Goal: Information Seeking & Learning: Learn about a topic

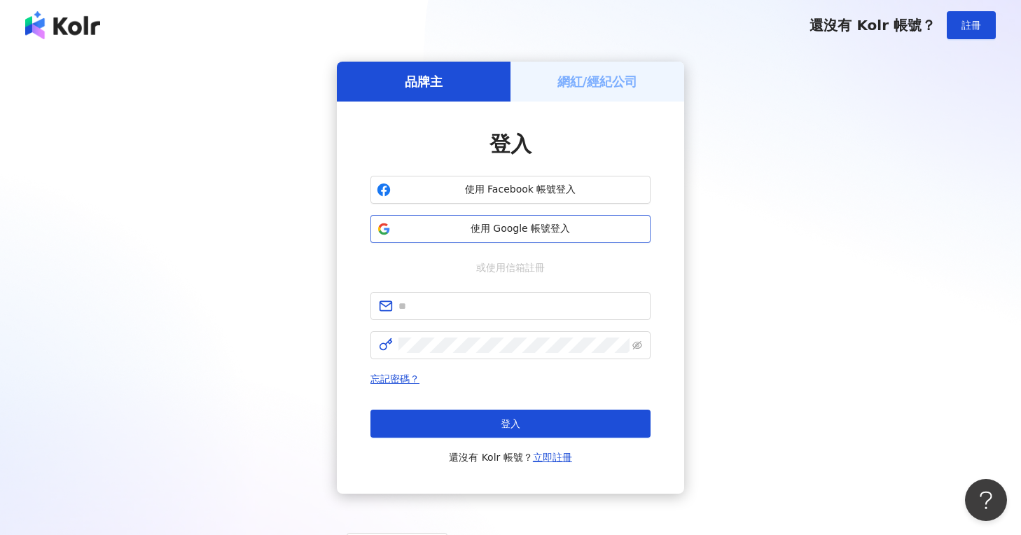
click at [467, 225] on span "使用 Google 帳號登入" at bounding box center [520, 229] width 248 height 14
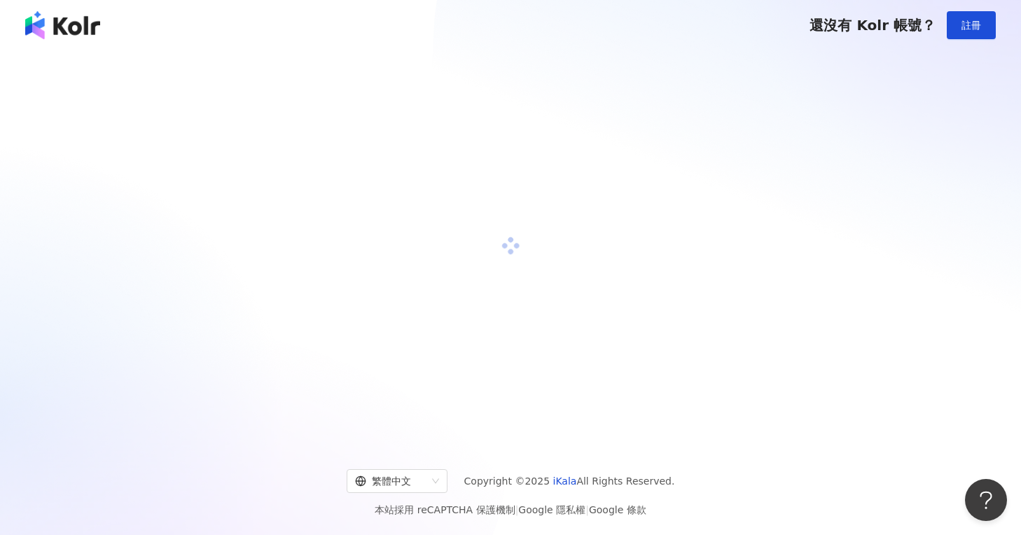
click at [507, 144] on div at bounding box center [510, 246] width 987 height 368
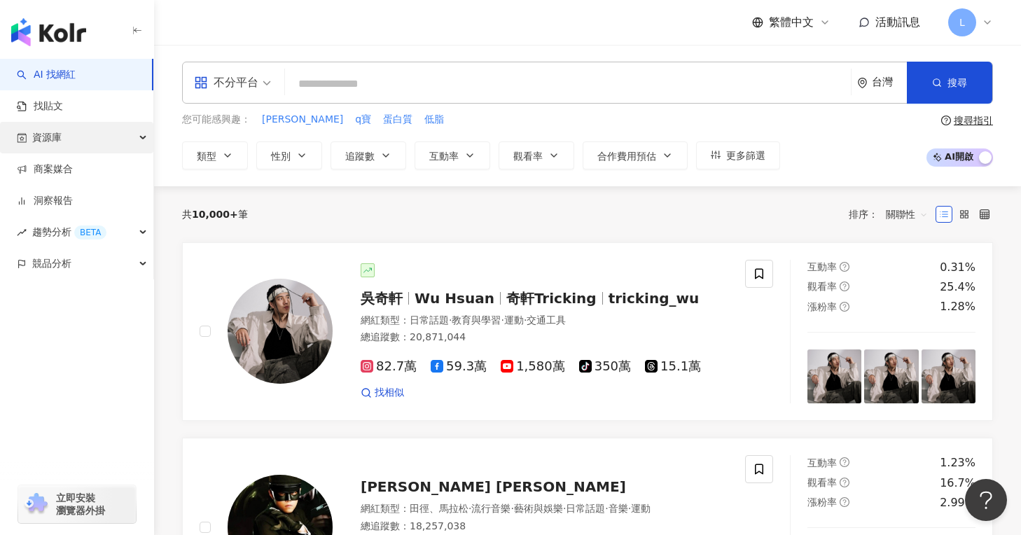
click at [118, 139] on div "資源庫" at bounding box center [76, 138] width 153 height 32
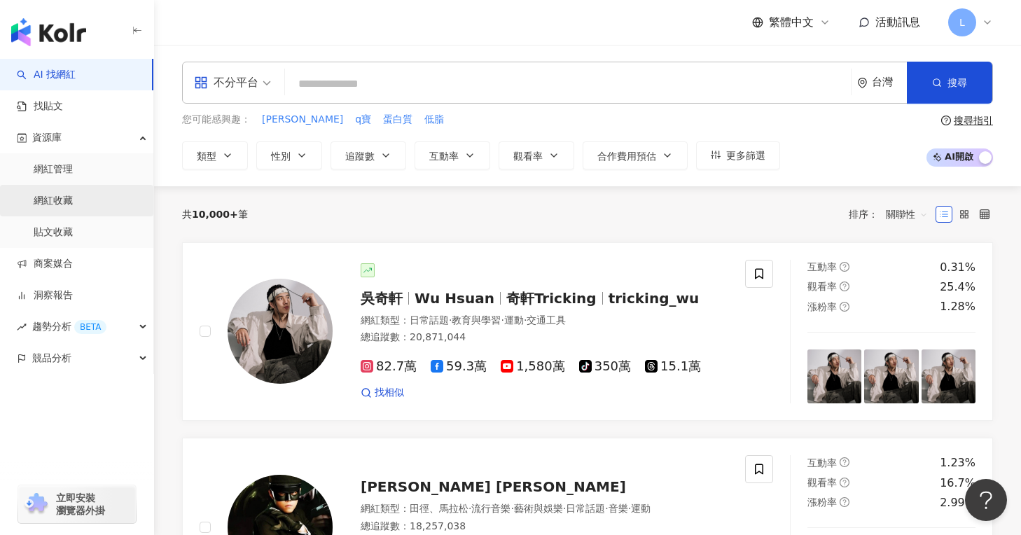
click at [73, 206] on link "網紅收藏" at bounding box center [53, 201] width 39 height 14
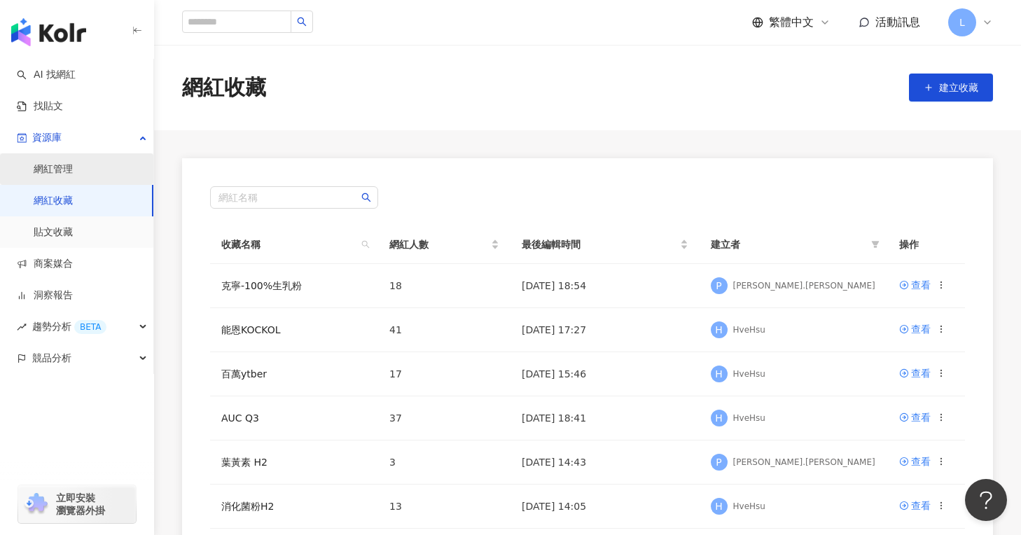
click at [73, 173] on link "網紅管理" at bounding box center [53, 169] width 39 height 14
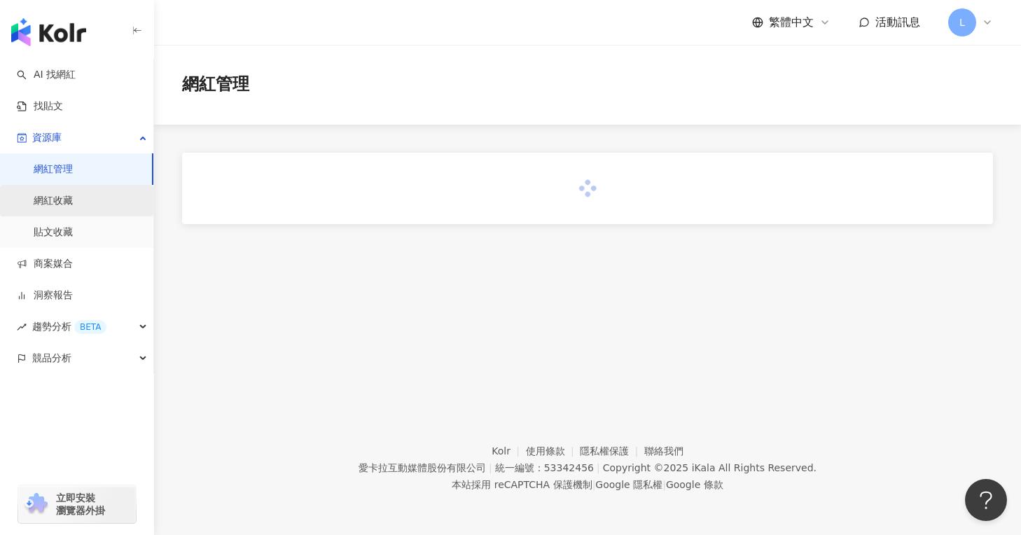
click at [73, 197] on link "網紅收藏" at bounding box center [53, 201] width 39 height 14
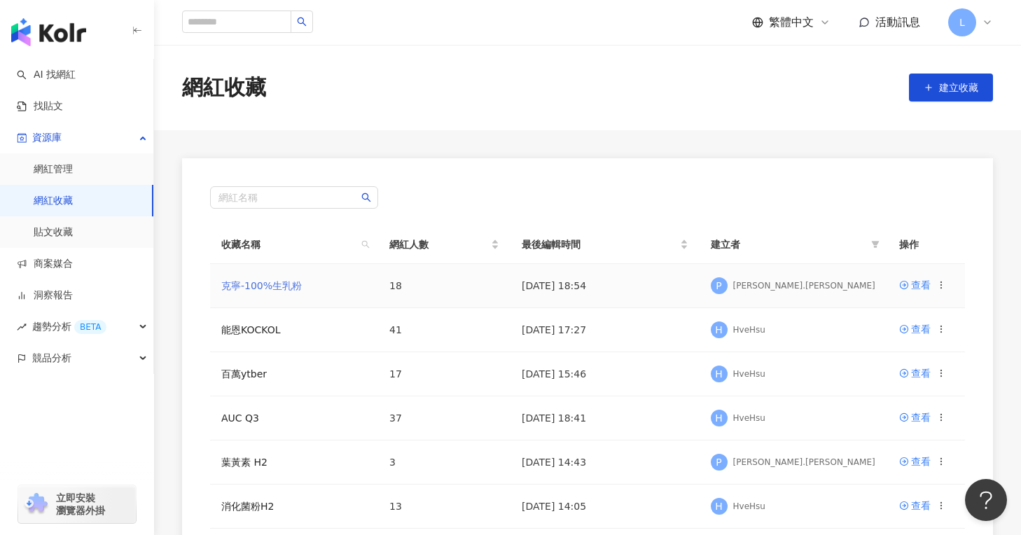
click at [267, 282] on link "克寧-100%生乳粉" at bounding box center [261, 285] width 81 height 11
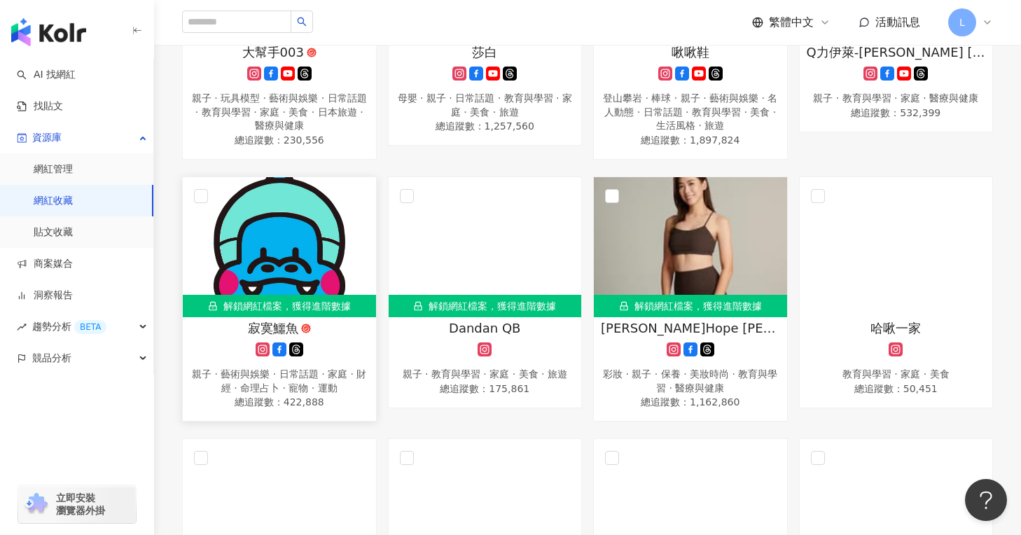
scroll to position [286, 0]
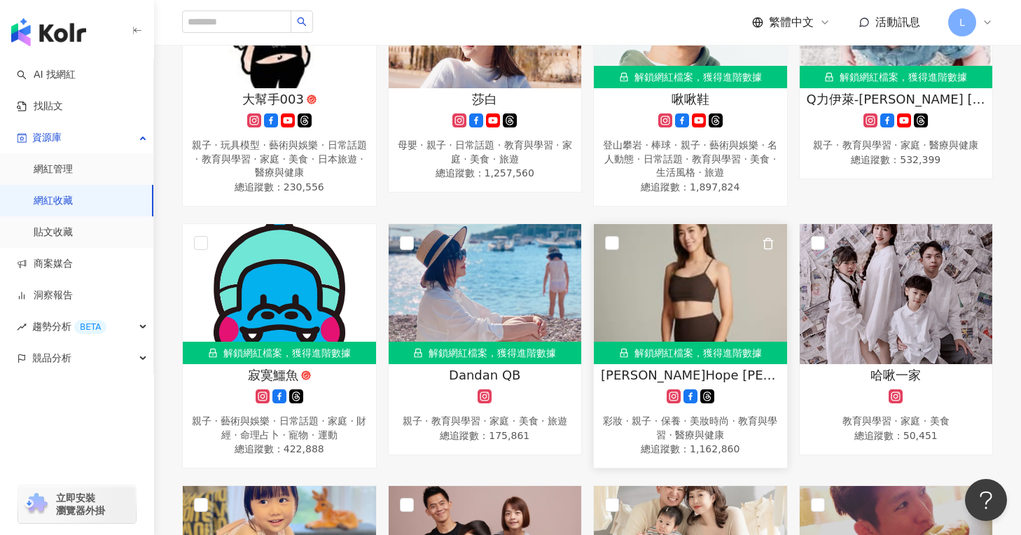
click at [602, 243] on img at bounding box center [690, 294] width 193 height 140
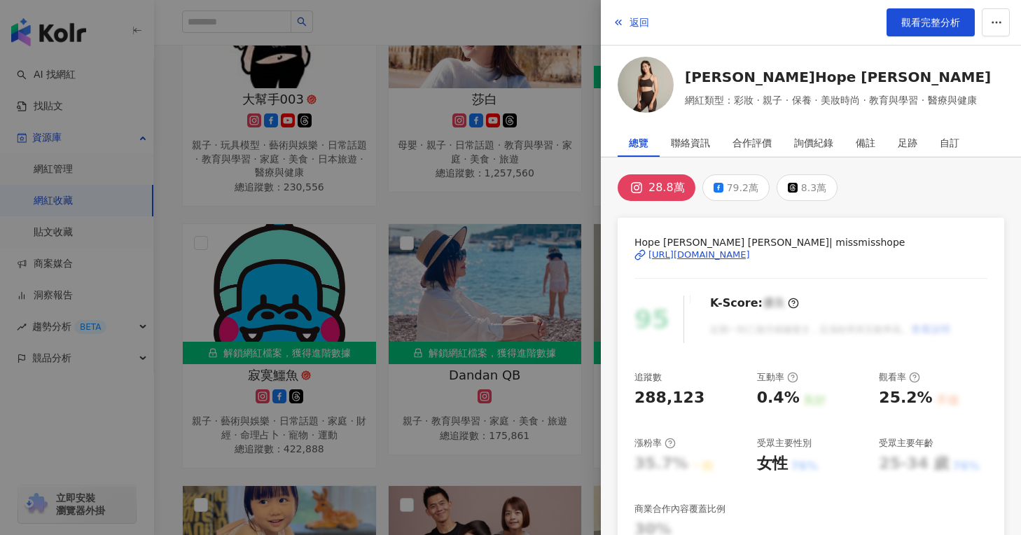
click at [491, 158] on div at bounding box center [510, 267] width 1021 height 535
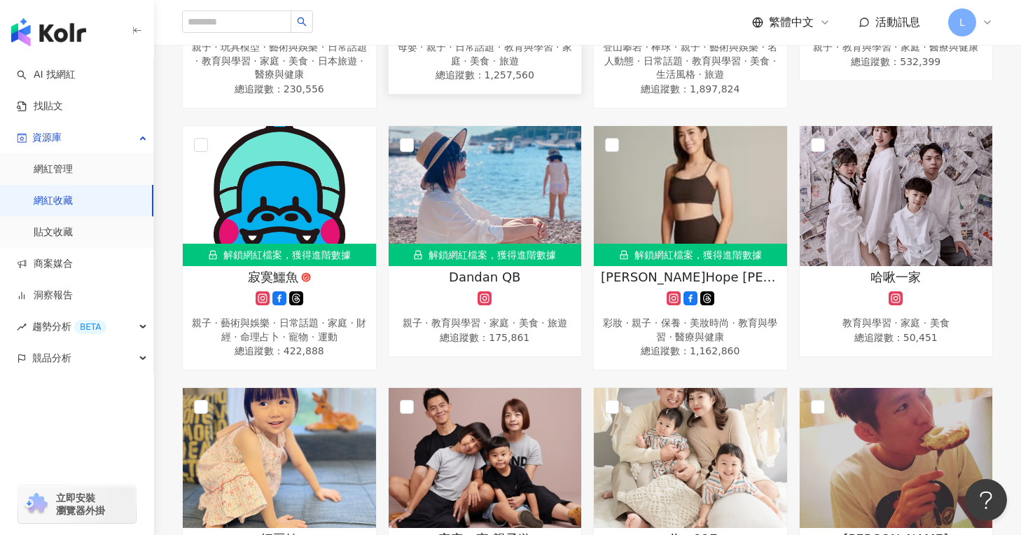
scroll to position [387, 0]
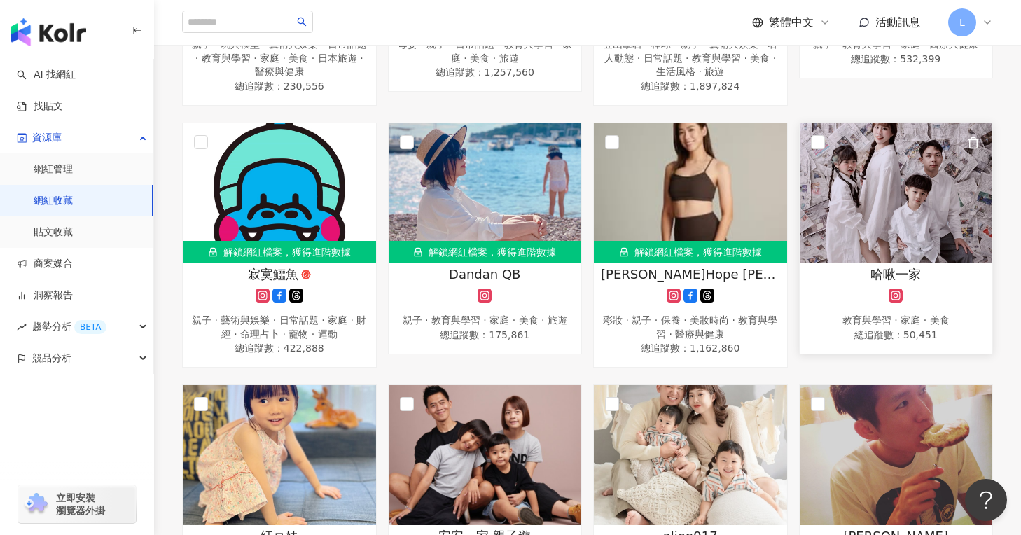
click at [877, 272] on span "哈啾一家" at bounding box center [895, 274] width 50 height 18
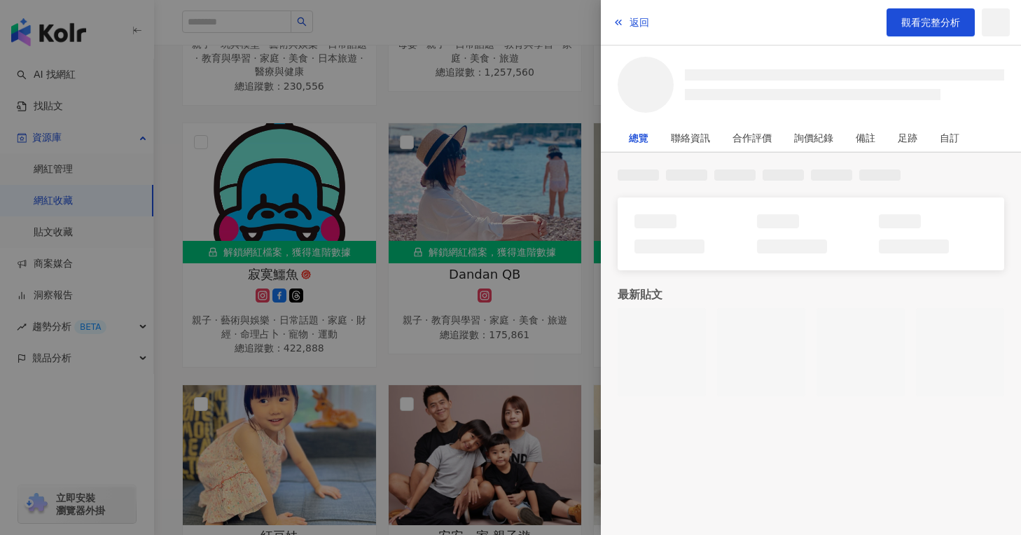
click at [877, 272] on div at bounding box center [510, 267] width 1021 height 535
click at [877, 272] on div "最新貼文" at bounding box center [811, 283] width 420 height 260
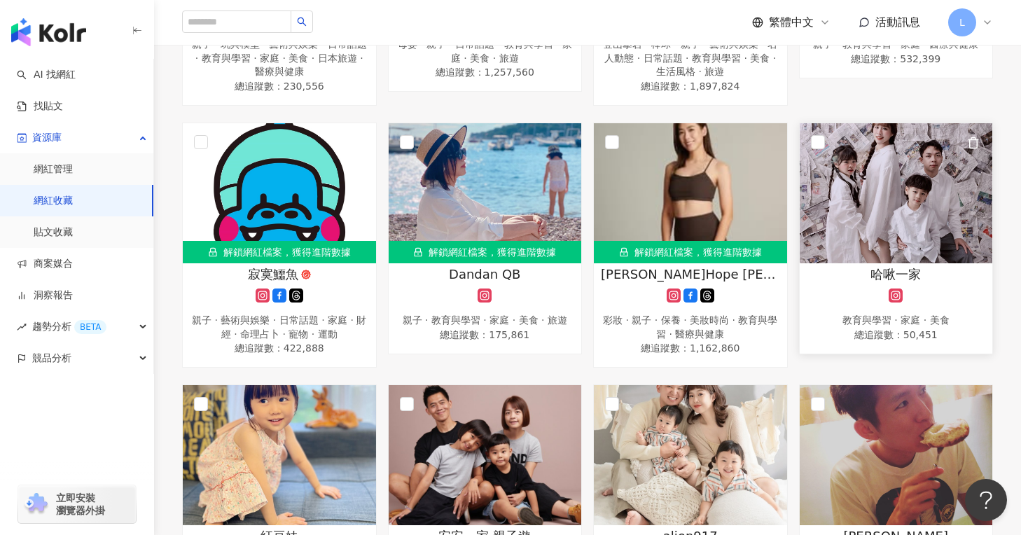
click at [877, 272] on span "哈啾一家" at bounding box center [895, 274] width 50 height 18
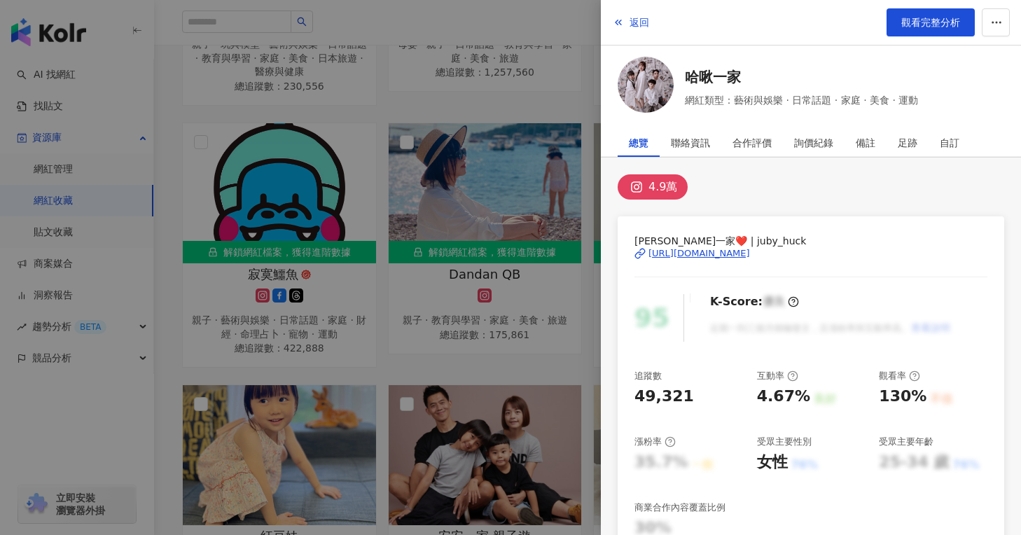
click at [686, 256] on div "[URL][DOMAIN_NAME]" at bounding box center [699, 253] width 102 height 13
click at [553, 132] on div at bounding box center [510, 267] width 1021 height 535
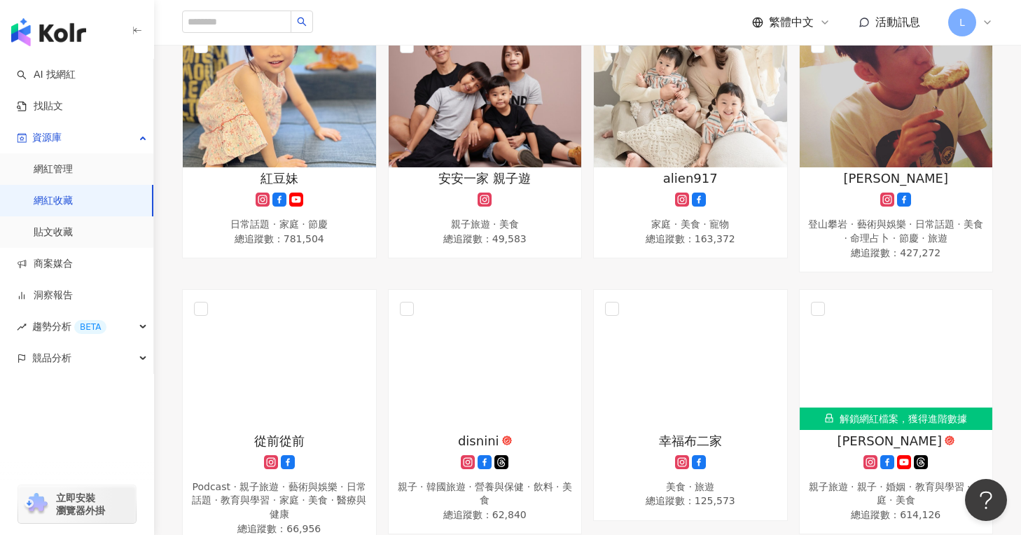
scroll to position [699, 0]
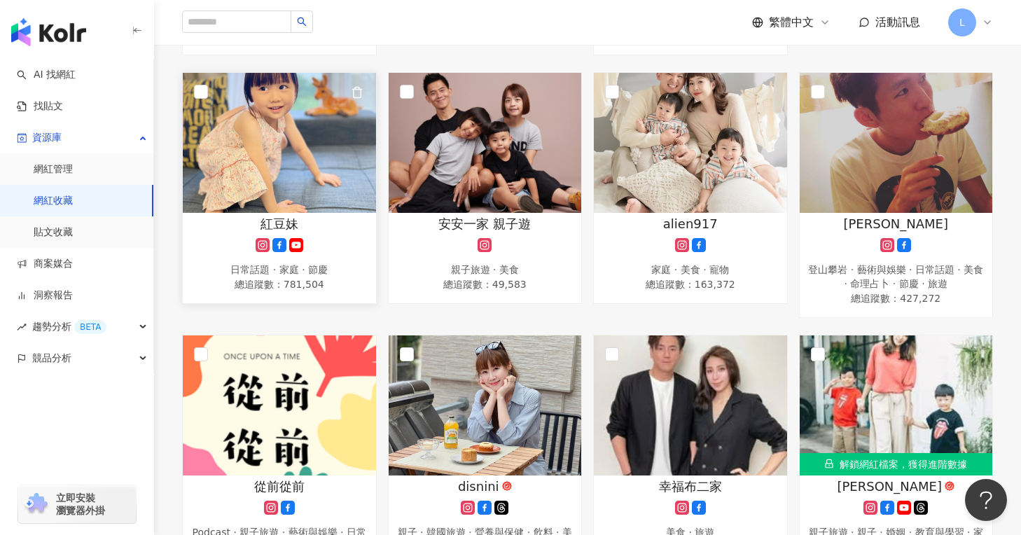
click at [275, 215] on span "紅豆妹" at bounding box center [279, 224] width 38 height 18
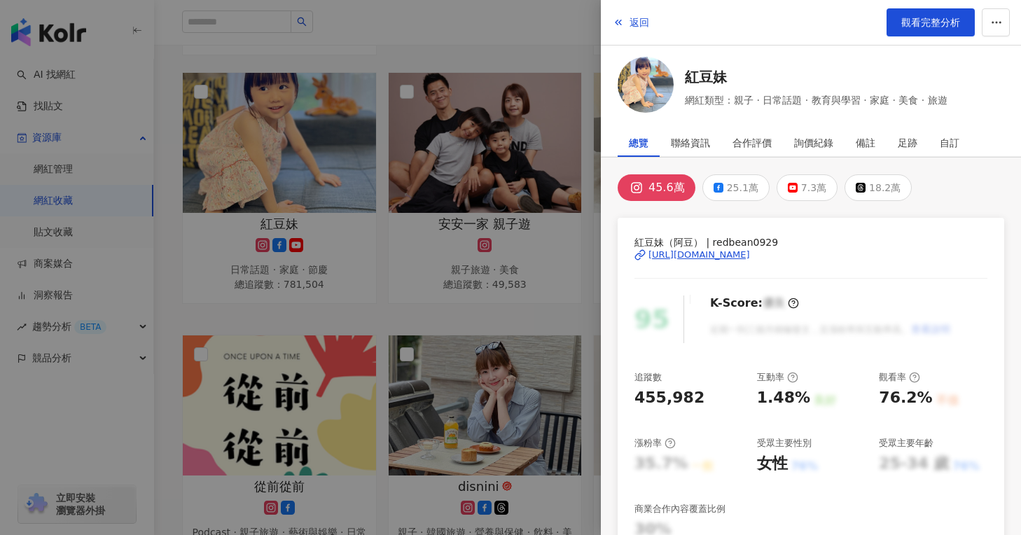
click at [503, 137] on div at bounding box center [510, 267] width 1021 height 535
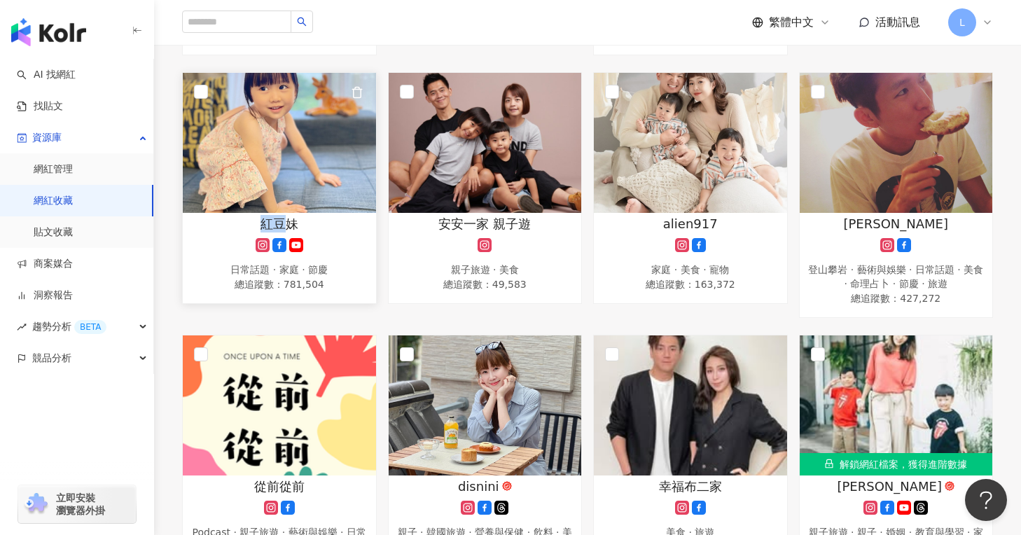
drag, startPoint x: 289, startPoint y: 225, endPoint x: 239, endPoint y: 226, distance: 49.7
click at [239, 226] on div "紅豆妹" at bounding box center [279, 224] width 179 height 18
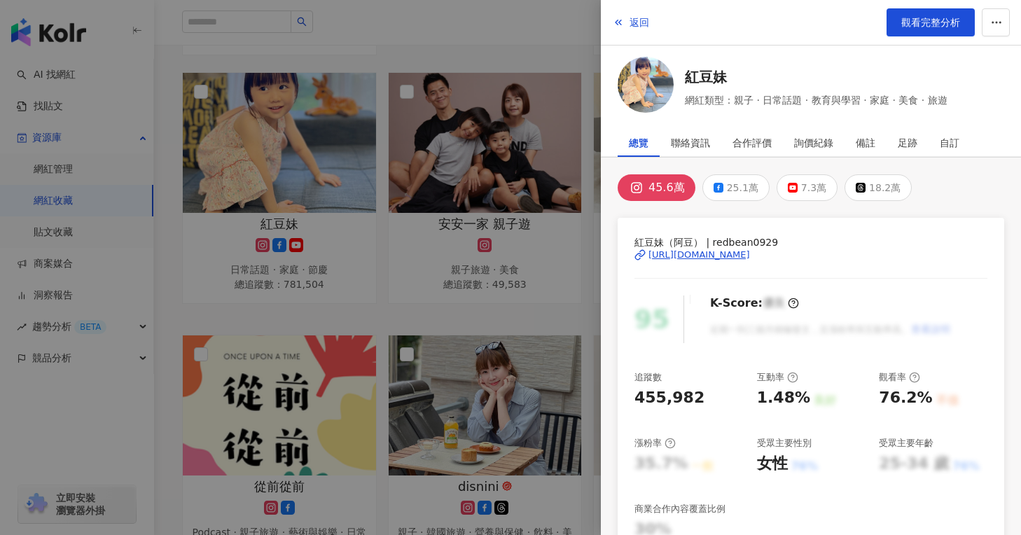
drag, startPoint x: 248, startPoint y: 224, endPoint x: 351, endPoint y: 228, distance: 103.7
click at [349, 228] on div at bounding box center [510, 267] width 1021 height 535
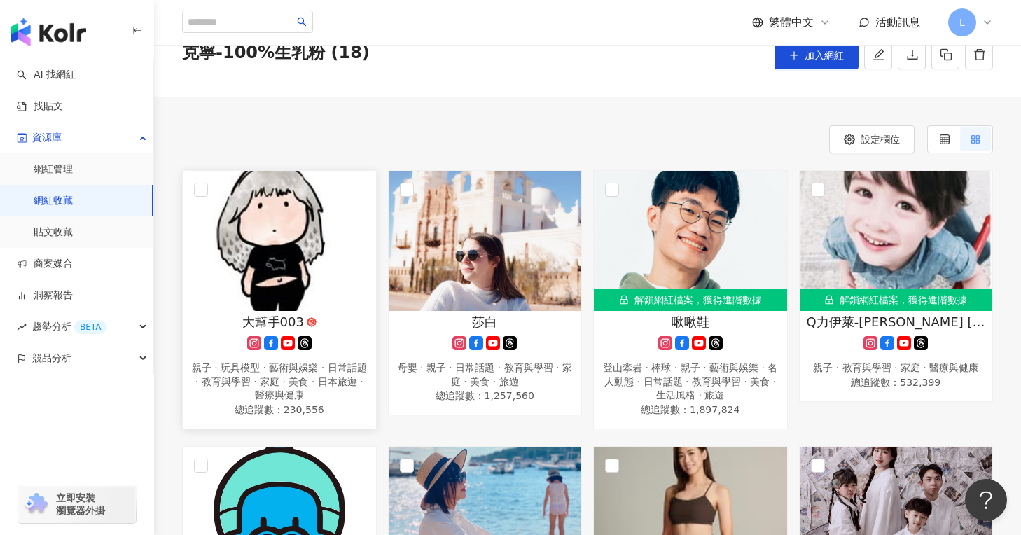
scroll to position [0, 0]
